Goal: Book appointment/travel/reservation

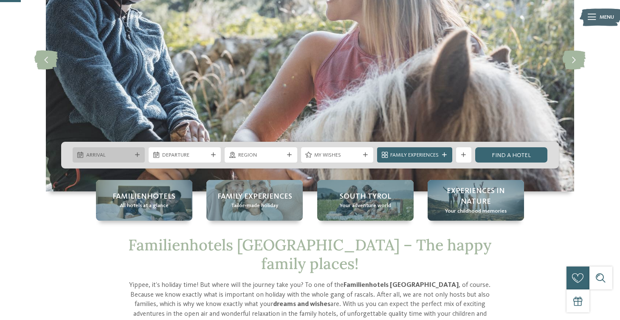
click at [116, 153] on span "Arrival" at bounding box center [108, 156] width 45 height 8
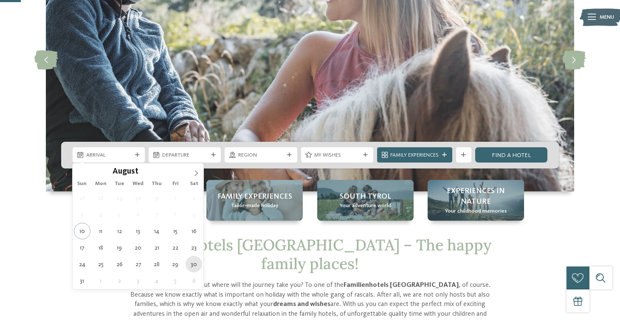
type div "30.08.2025"
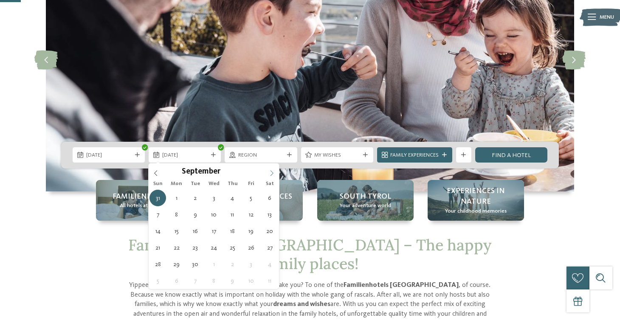
click at [269, 171] on icon at bounding box center [272, 173] width 6 height 6
type div "03.09.2025"
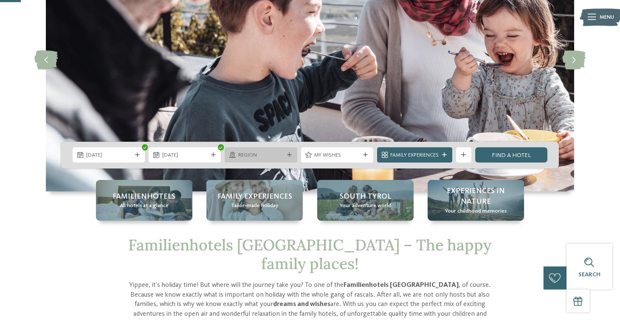
click at [245, 160] on div "Region" at bounding box center [261, 154] width 72 height 15
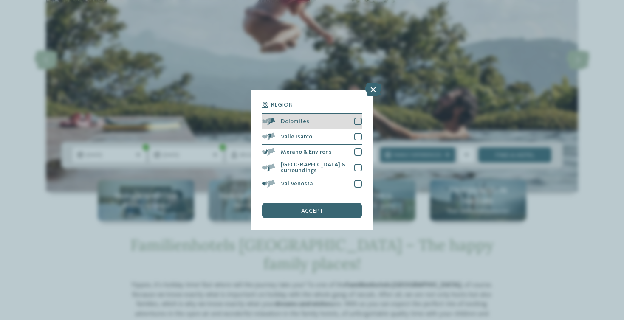
click at [306, 119] on span "Dolomites" at bounding box center [295, 122] width 28 height 6
click at [315, 208] on span "accept" at bounding box center [312, 211] width 22 height 6
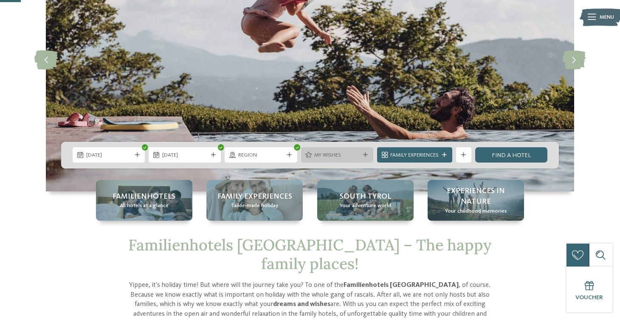
click at [348, 156] on span "My wishes" at bounding box center [336, 156] width 45 height 8
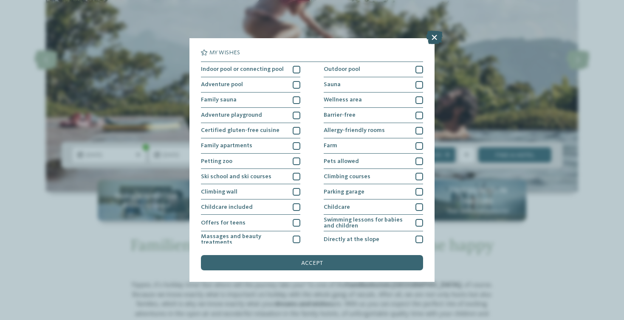
click at [430, 35] on icon at bounding box center [434, 38] width 17 height 14
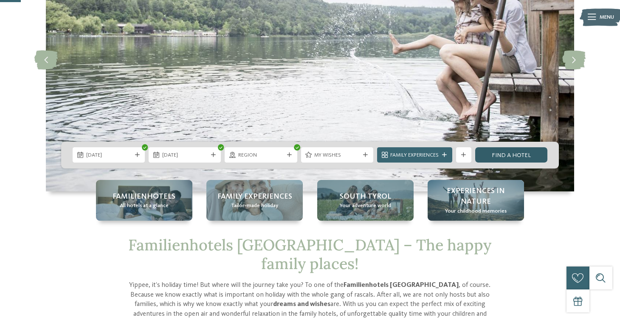
click at [495, 149] on link "Find a hotel" at bounding box center [512, 154] width 72 height 15
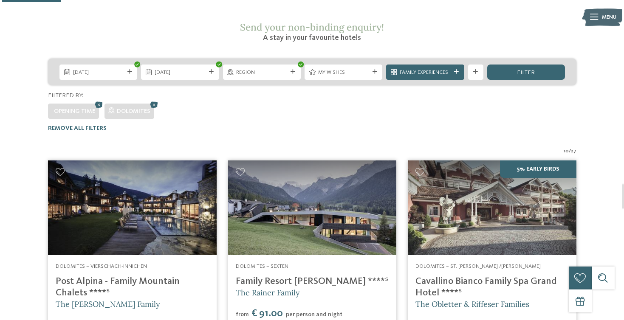
scroll to position [132, 0]
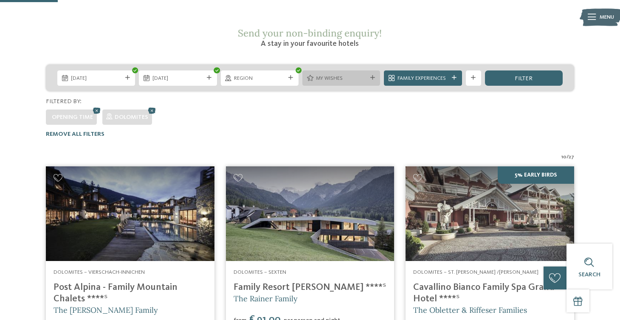
click at [334, 71] on div "My wishes" at bounding box center [342, 78] width 78 height 15
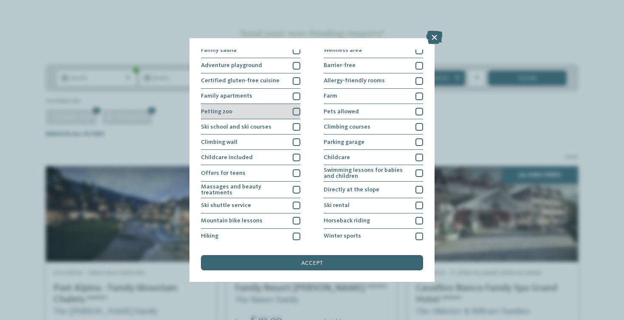
scroll to position [50, 0]
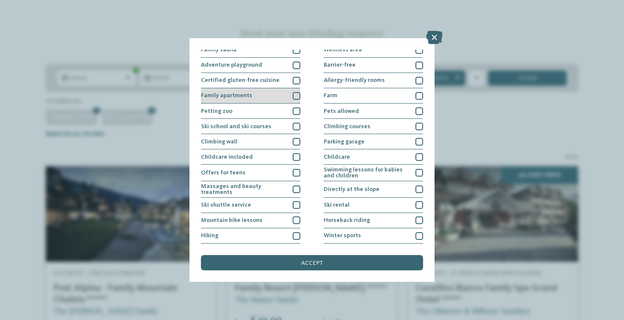
click at [253, 98] on div "Family apartments" at bounding box center [250, 95] width 99 height 15
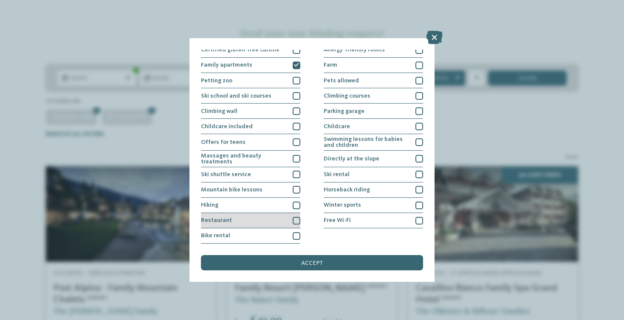
scroll to position [156, 0]
click at [258, 198] on div "Hiking" at bounding box center [250, 205] width 99 height 15
click at [259, 213] on div "Restaurant" at bounding box center [250, 220] width 99 height 15
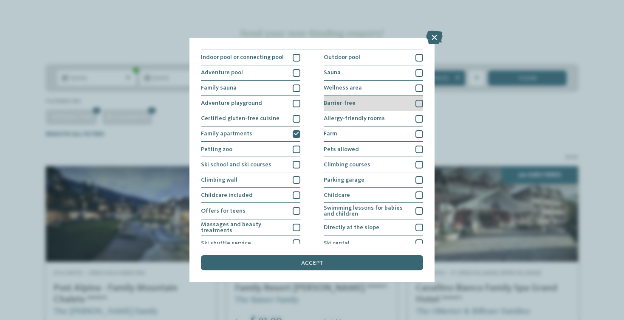
scroll to position [19, 0]
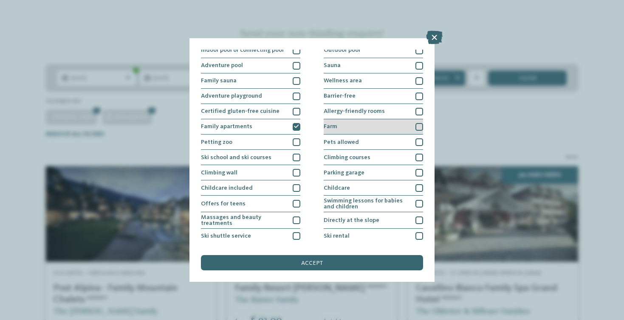
click at [342, 119] on div "Farm" at bounding box center [373, 126] width 99 height 15
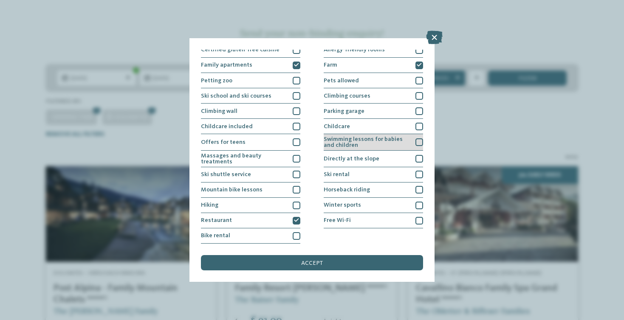
scroll to position [153, 0]
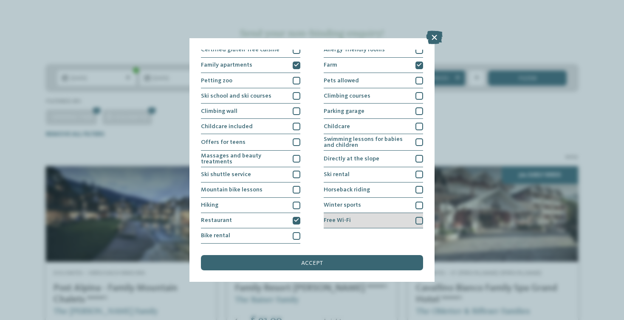
click at [355, 213] on div "Free Wi-Fi" at bounding box center [373, 220] width 99 height 15
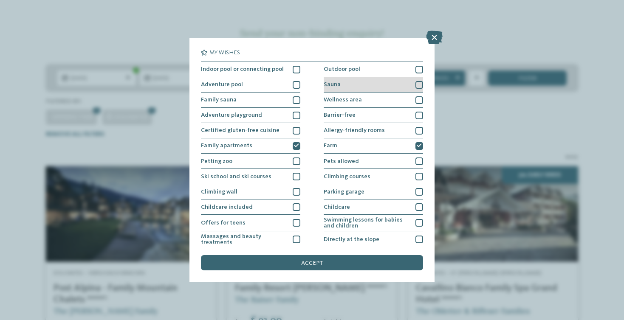
scroll to position [0, 0]
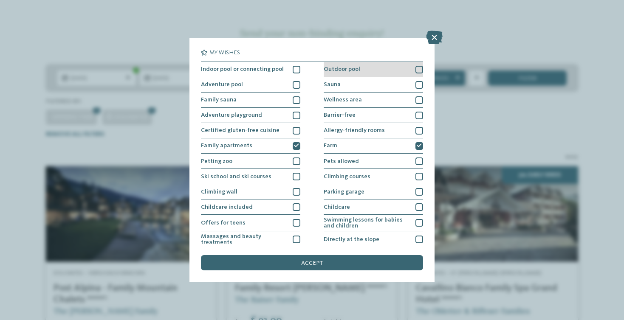
click at [347, 74] on div "Outdoor pool" at bounding box center [373, 69] width 99 height 15
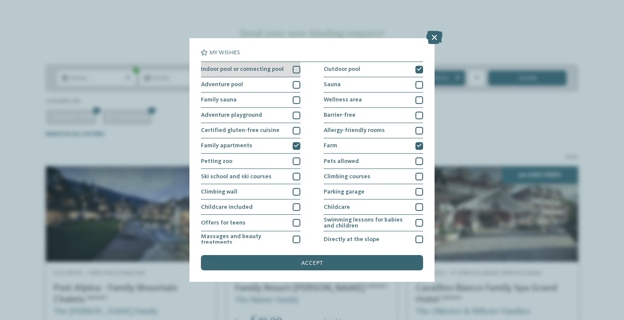
click at [274, 71] on span "Indoor pool or connecting pool" at bounding box center [242, 69] width 83 height 6
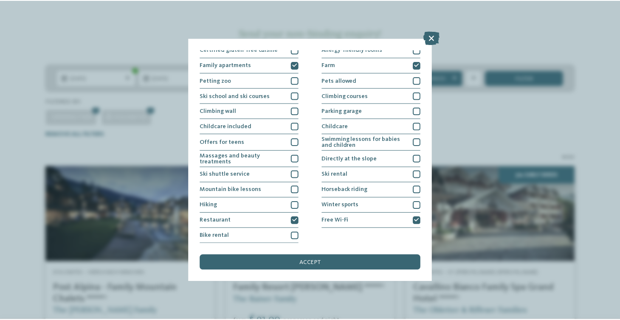
scroll to position [156, 0]
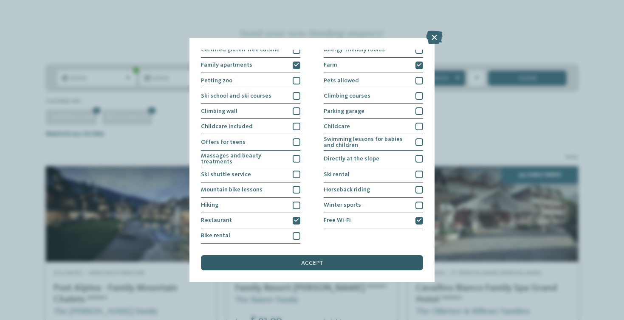
click at [335, 255] on div "accept" at bounding box center [312, 262] width 222 height 15
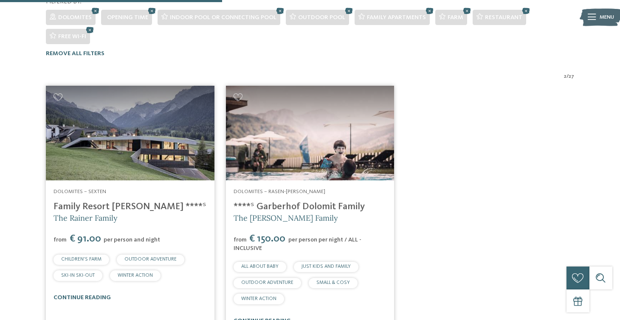
scroll to position [246, 0]
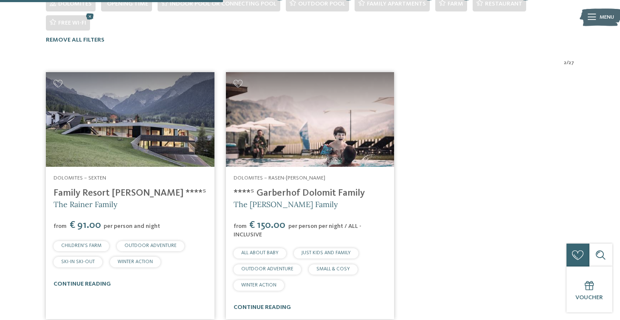
click at [91, 189] on link "Family Resort [PERSON_NAME] ****ˢ" at bounding box center [130, 193] width 153 height 9
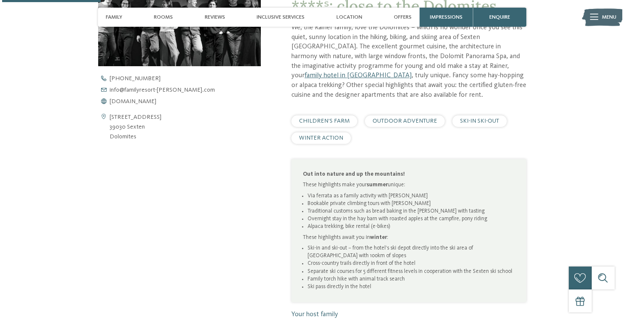
scroll to position [322, 0]
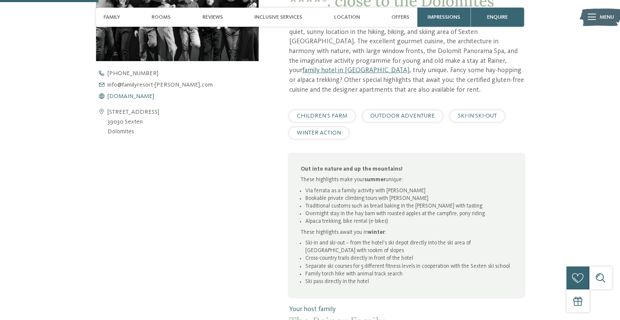
click at [150, 97] on span "[DOMAIN_NAME]" at bounding box center [131, 96] width 47 height 6
